Goal: Information Seeking & Learning: Learn about a topic

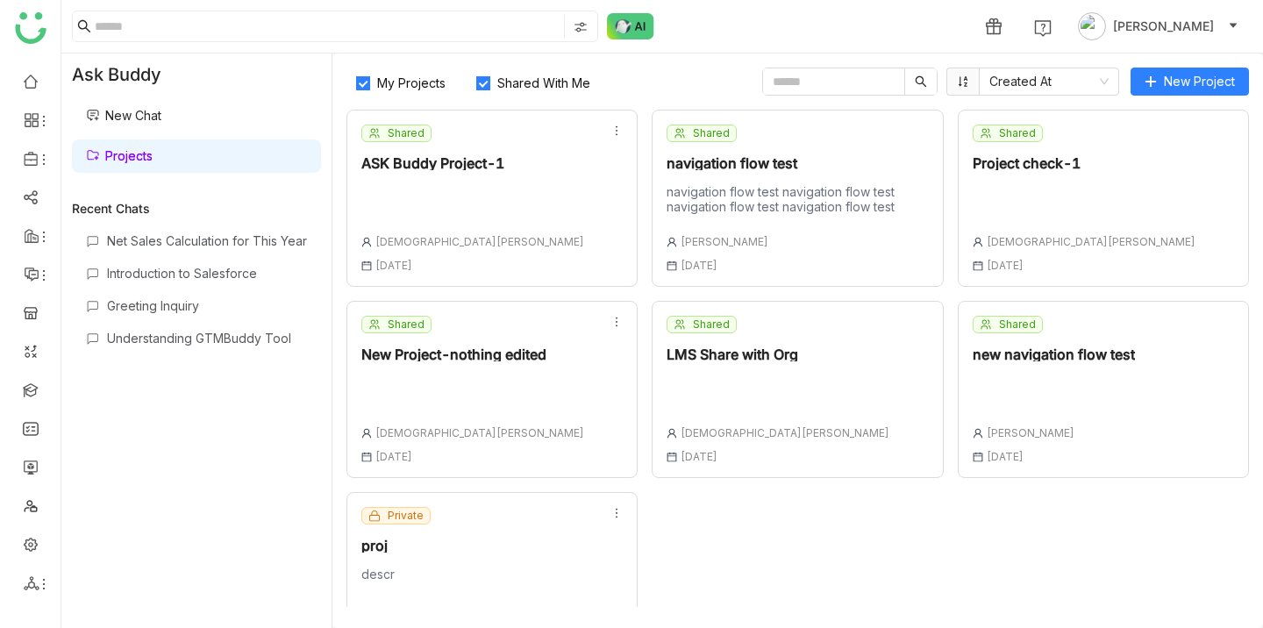
click at [161, 116] on link "New Chat" at bounding box center [123, 115] width 75 height 15
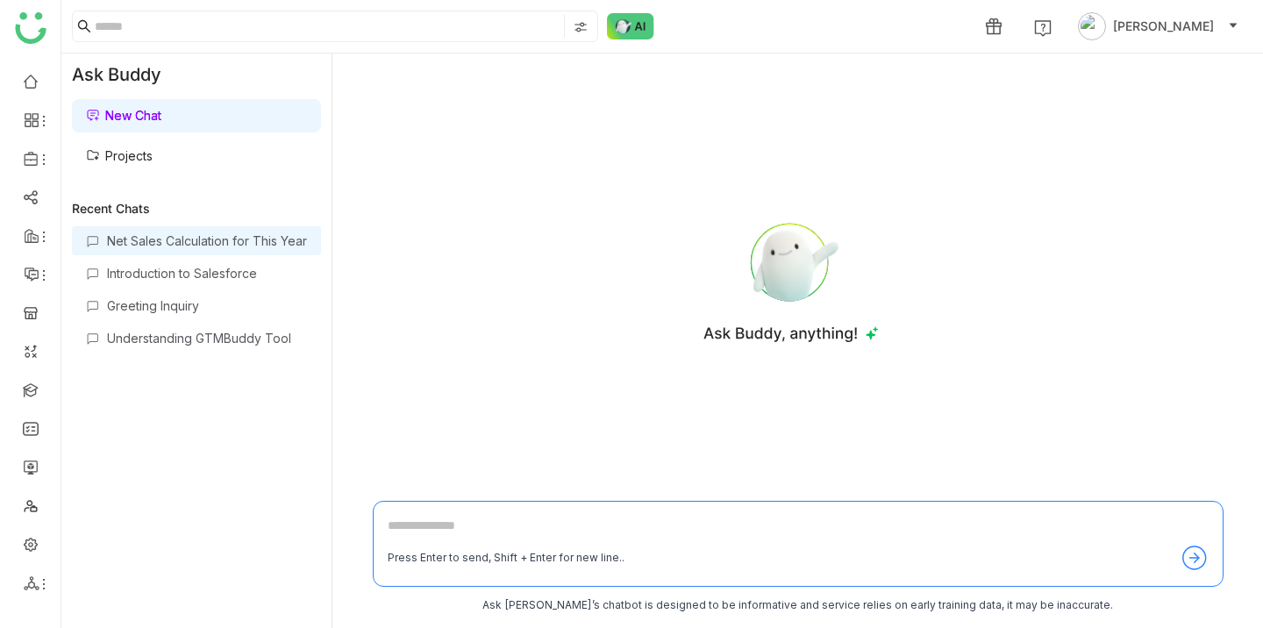
click at [148, 246] on div "Net Sales Calculation for This Year" at bounding box center [207, 240] width 200 height 15
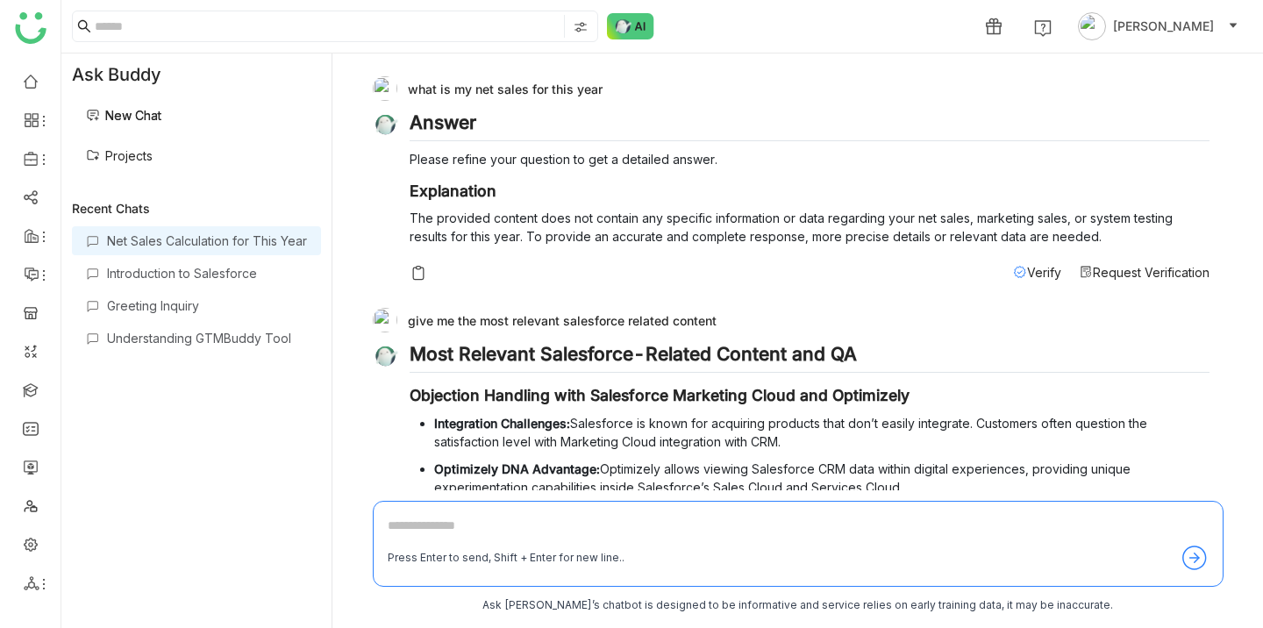
click at [153, 155] on link "Projects" at bounding box center [119, 155] width 67 height 15
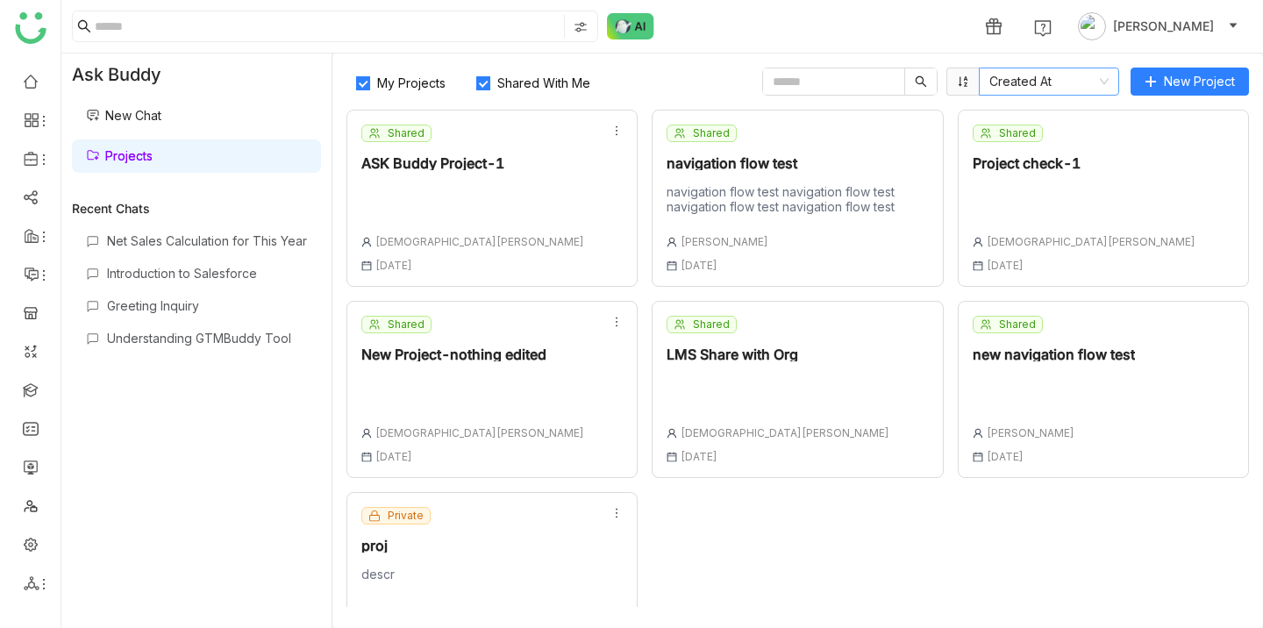
click at [1095, 79] on nz-select-item "Created At" at bounding box center [1048, 81] width 119 height 26
click at [711, 90] on div "My Projects Shared With Me Created At" at bounding box center [733, 82] width 775 height 28
click at [555, 163] on div "Shared ASK Buddy Project-1 [DEMOGRAPHIC_DATA][PERSON_NAME] [DATE]" at bounding box center [491, 198] width 291 height 177
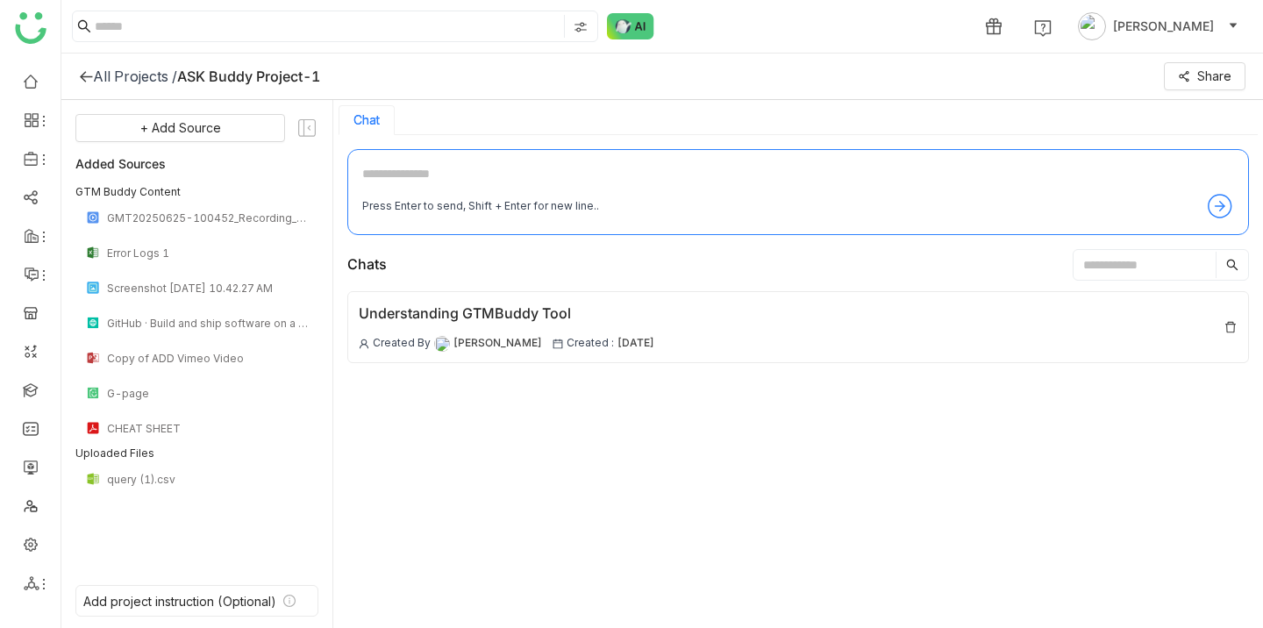
click at [86, 75] on icon at bounding box center [86, 76] width 12 height 11
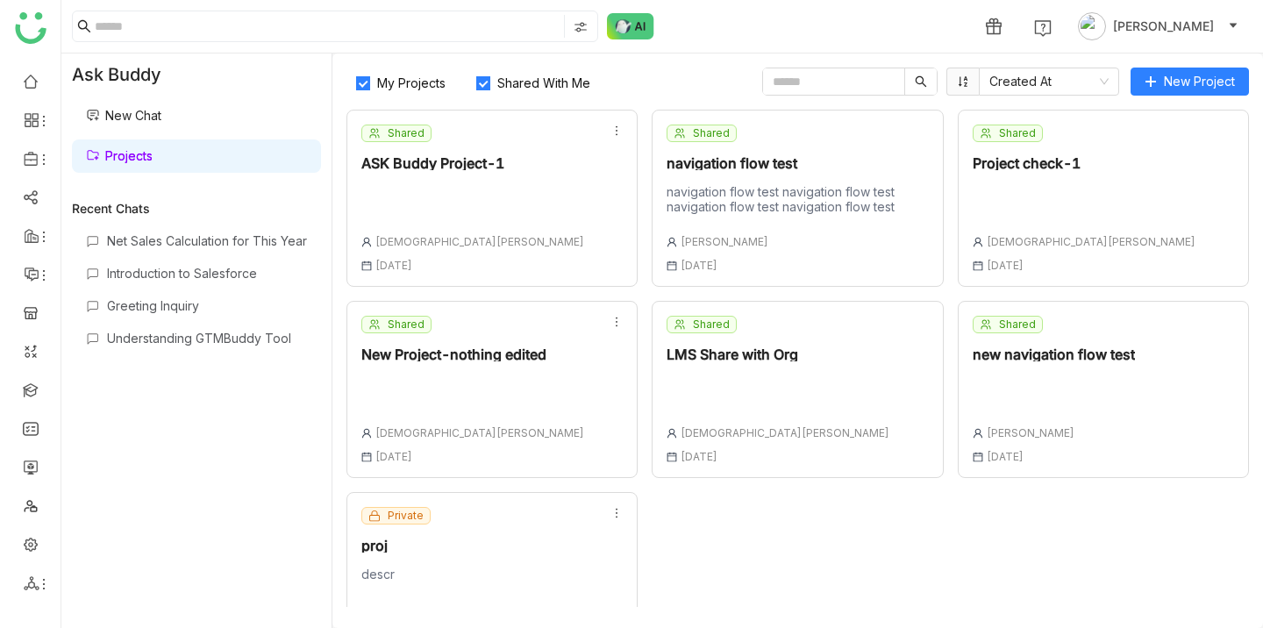
click at [472, 202] on div at bounding box center [472, 196] width 223 height 25
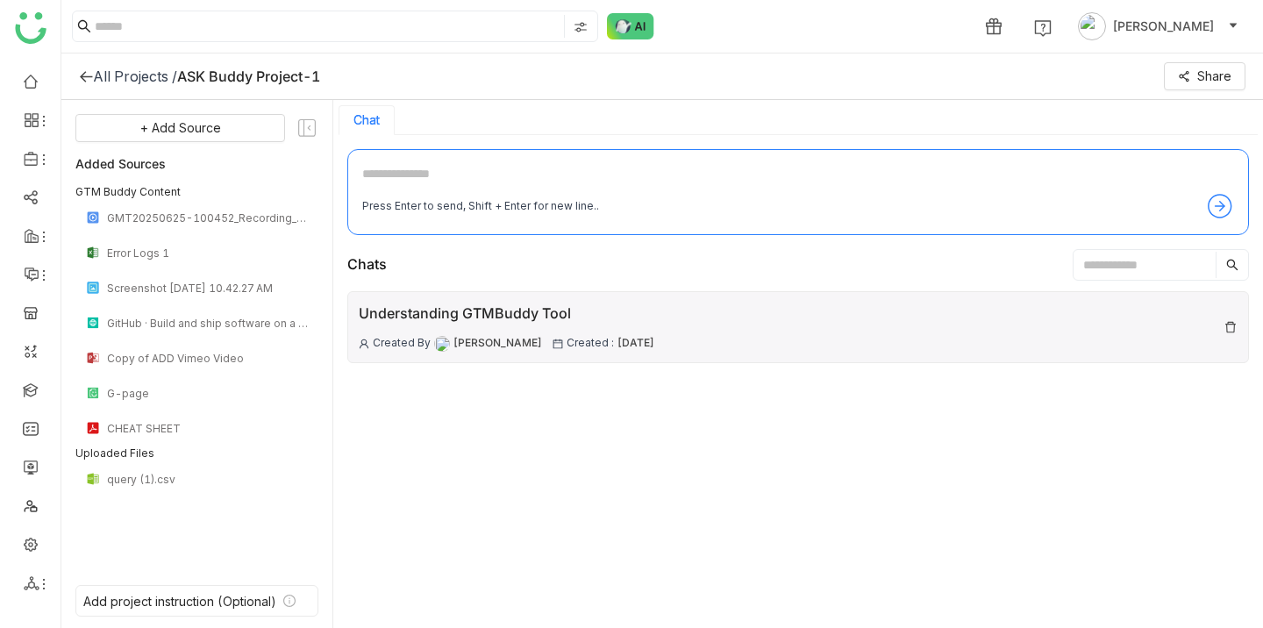
click at [459, 323] on div "Understanding GTMBuddy Tool" at bounding box center [507, 314] width 296 height 22
